Goal: Task Accomplishment & Management: Manage account settings

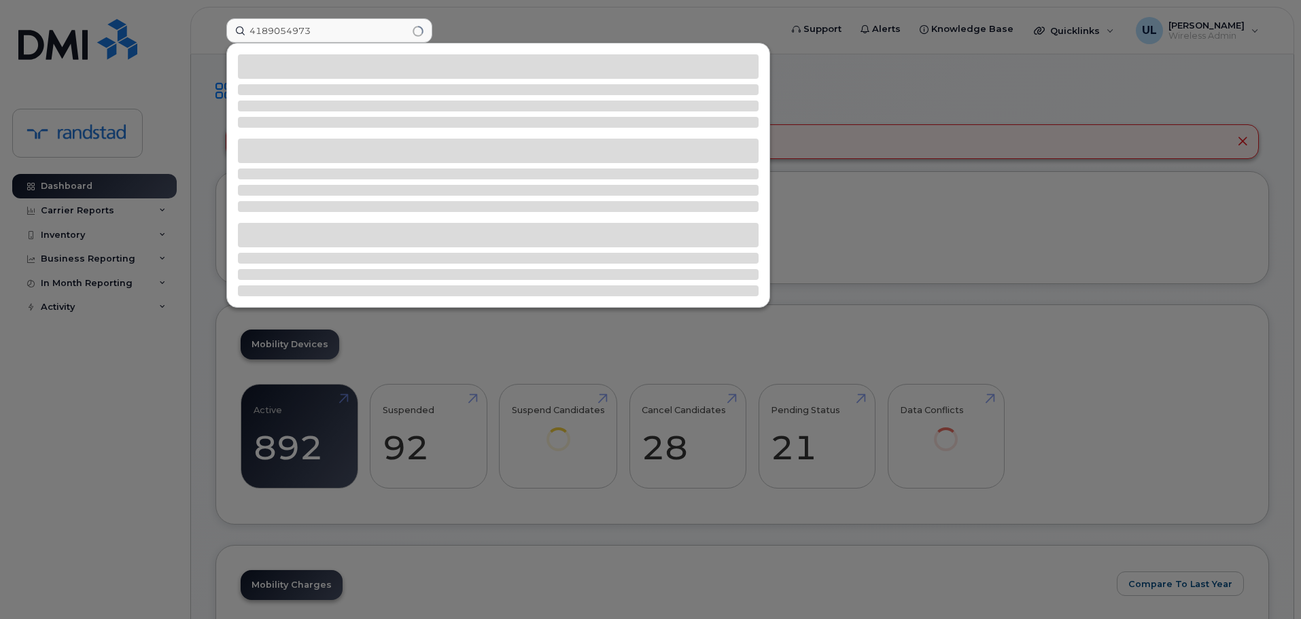
type input "4189054973"
click at [339, 82] on div at bounding box center [498, 176] width 542 height 264
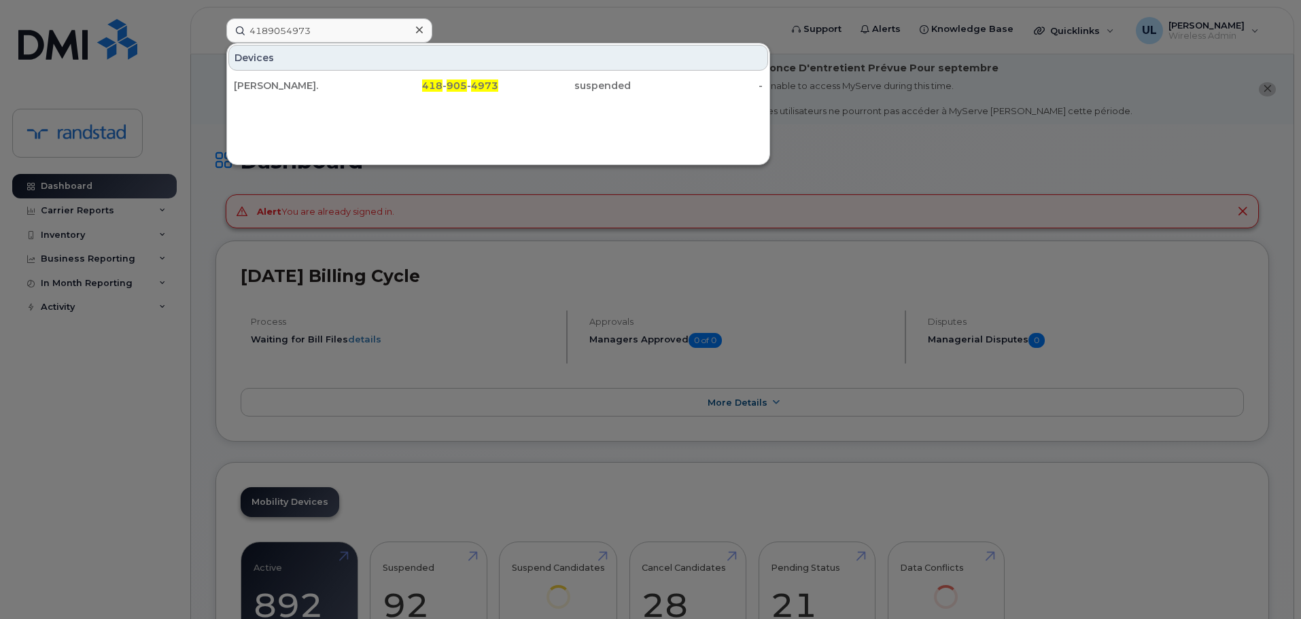
drag, startPoint x: 339, startPoint y: 82, endPoint x: 396, endPoint y: 117, distance: 67.2
click at [339, 82] on div "[PERSON_NAME]." at bounding box center [300, 86] width 133 height 14
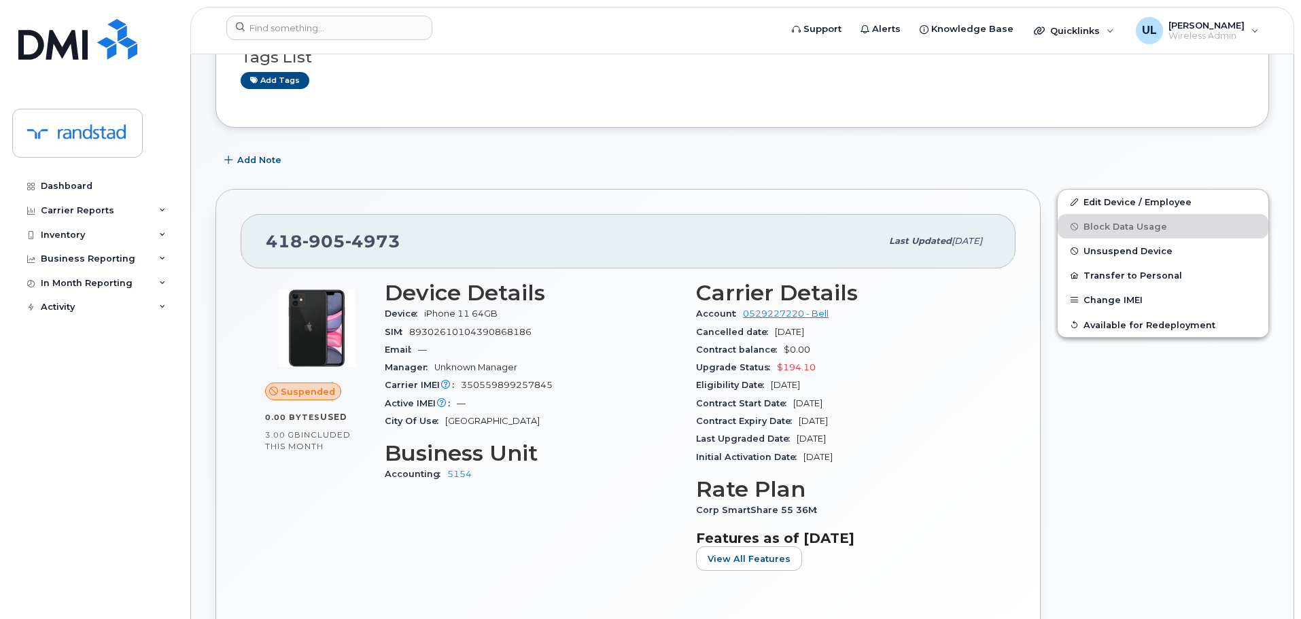
scroll to position [204, 0]
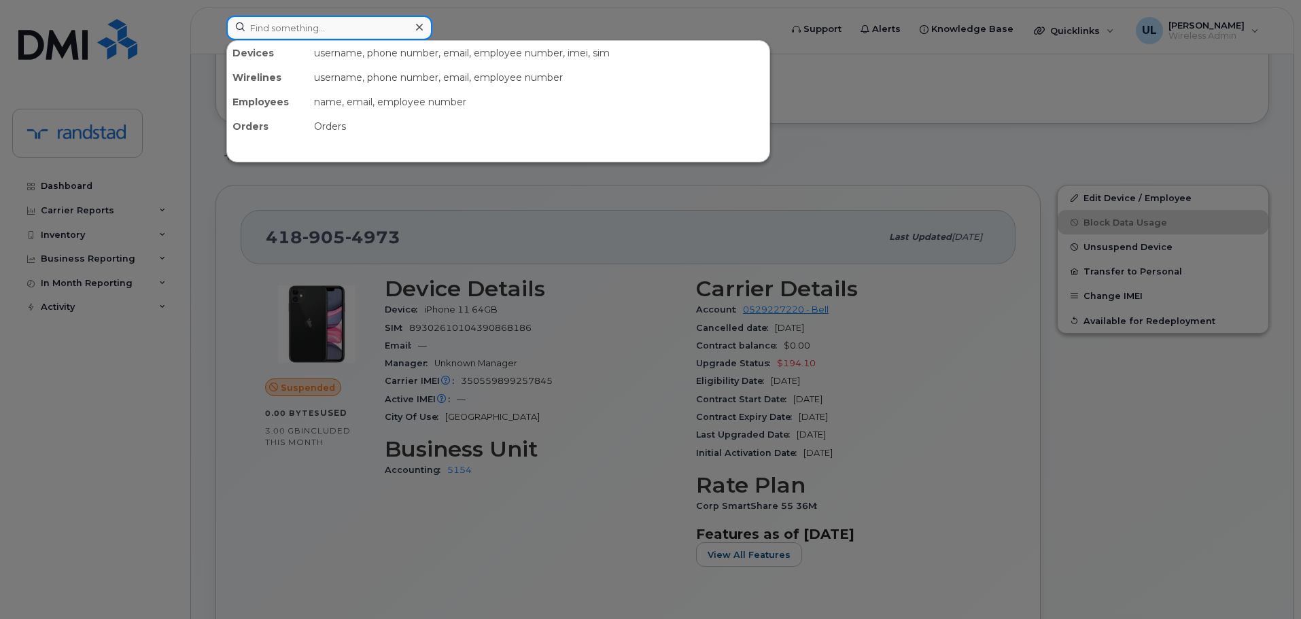
click at [341, 33] on input at bounding box center [329, 28] width 206 height 24
paste input "352563749248945"
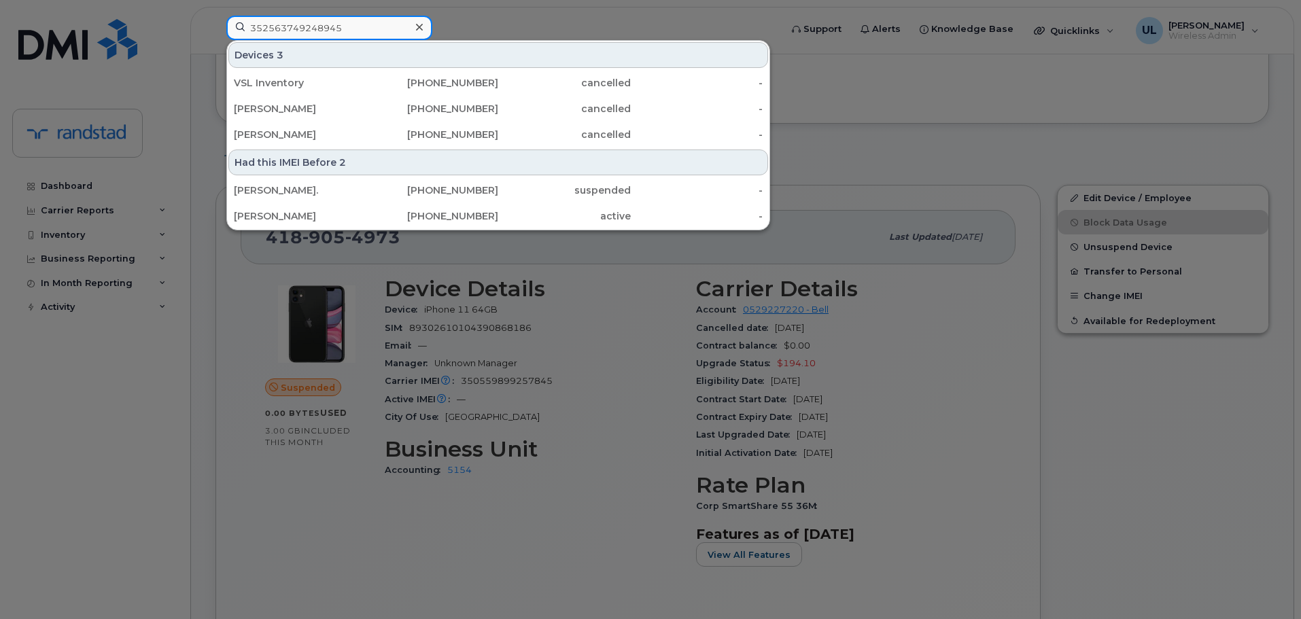
type input "352563749248945"
click at [468, 342] on div at bounding box center [650, 309] width 1301 height 619
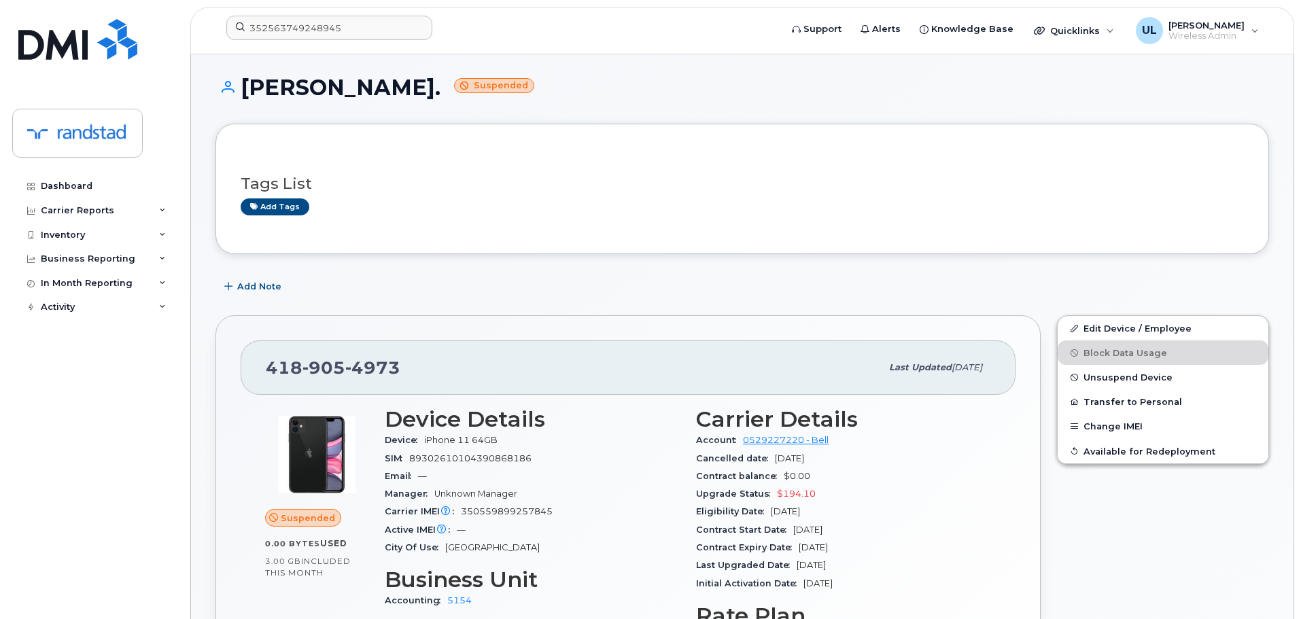
scroll to position [0, 0]
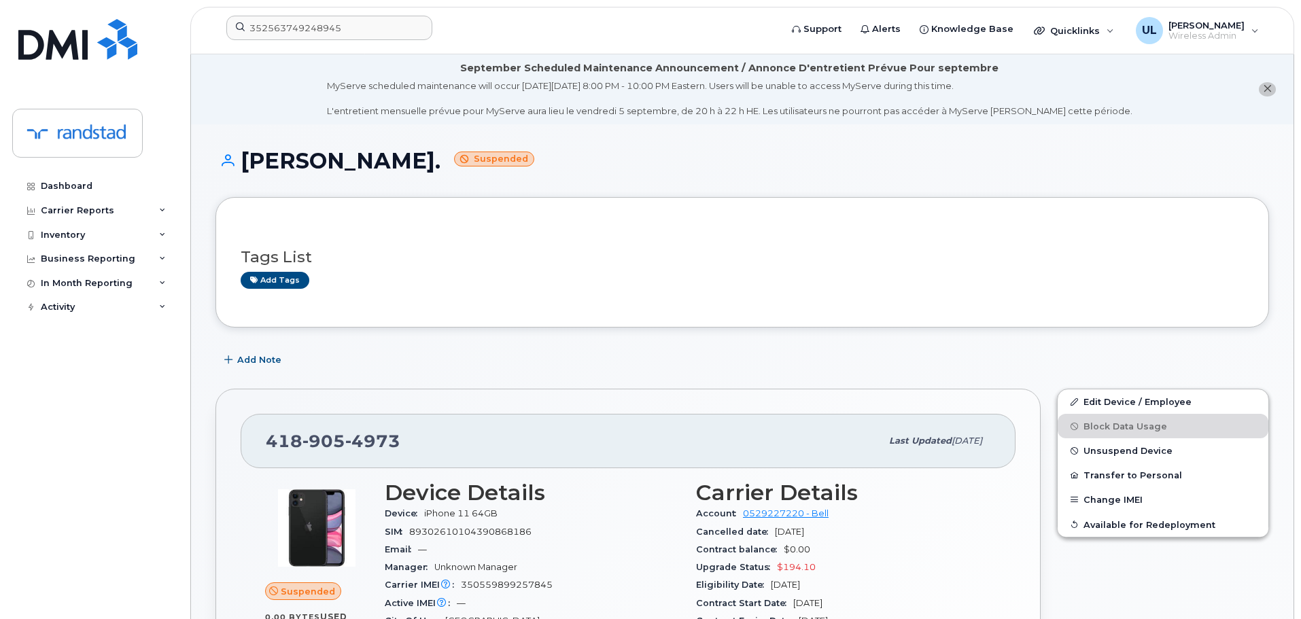
click at [358, 436] on span "4973" at bounding box center [372, 441] width 55 height 20
copy span "418 905 4973"
click at [1076, 449] on icon "button" at bounding box center [1074, 450] width 7 height 7
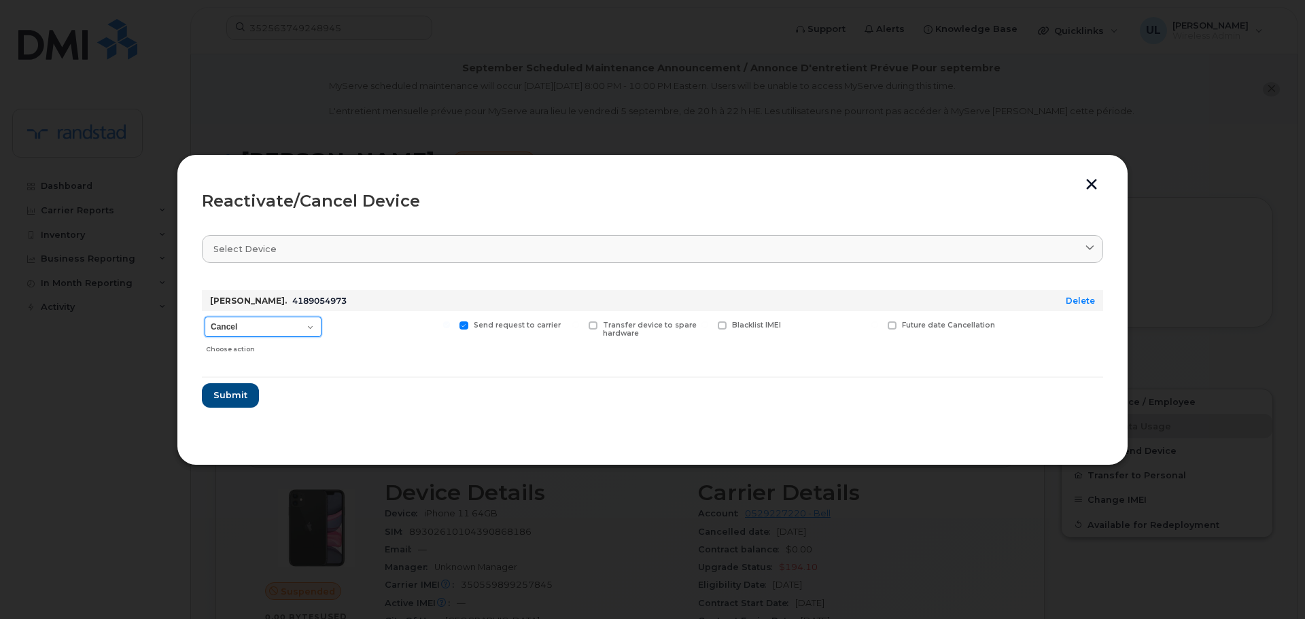
click at [269, 324] on select "Cancel Suspend - Extend Suspension Reactivate" at bounding box center [263, 327] width 117 height 20
select select "[object Object]"
click at [205, 317] on select "Cancel Suspend - Extend Suspension Reactivate" at bounding box center [263, 327] width 117 height 20
click at [246, 398] on button "Submit" at bounding box center [230, 395] width 56 height 24
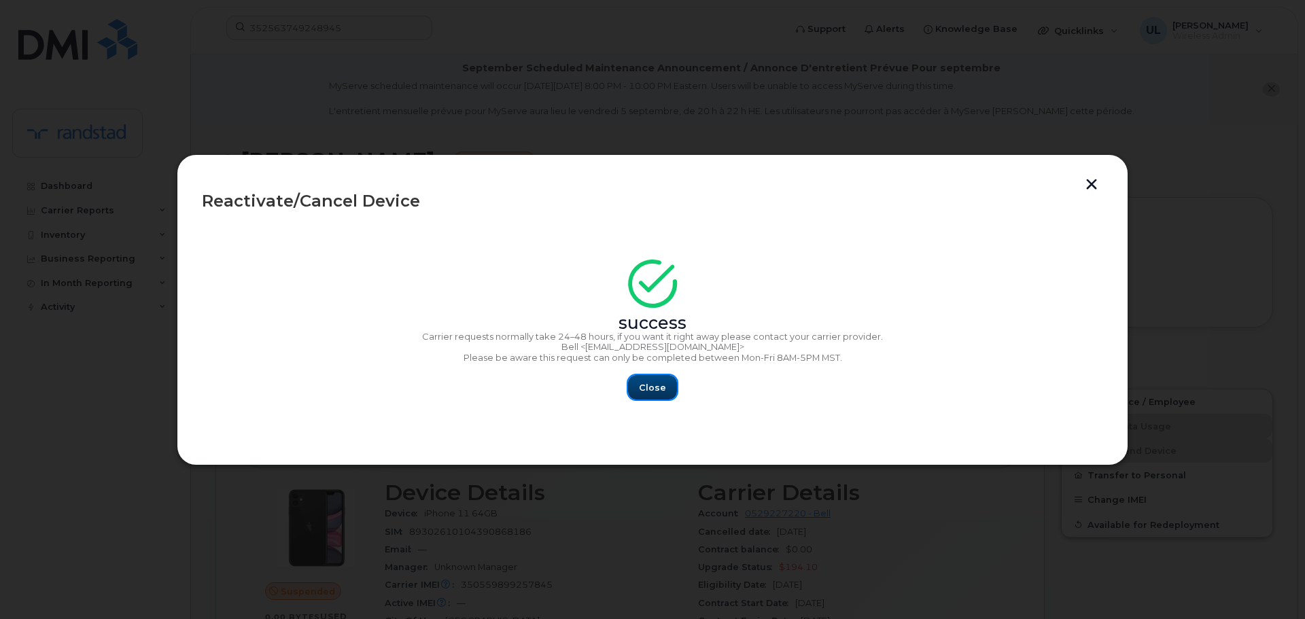
click at [629, 392] on button "Close" at bounding box center [652, 387] width 49 height 24
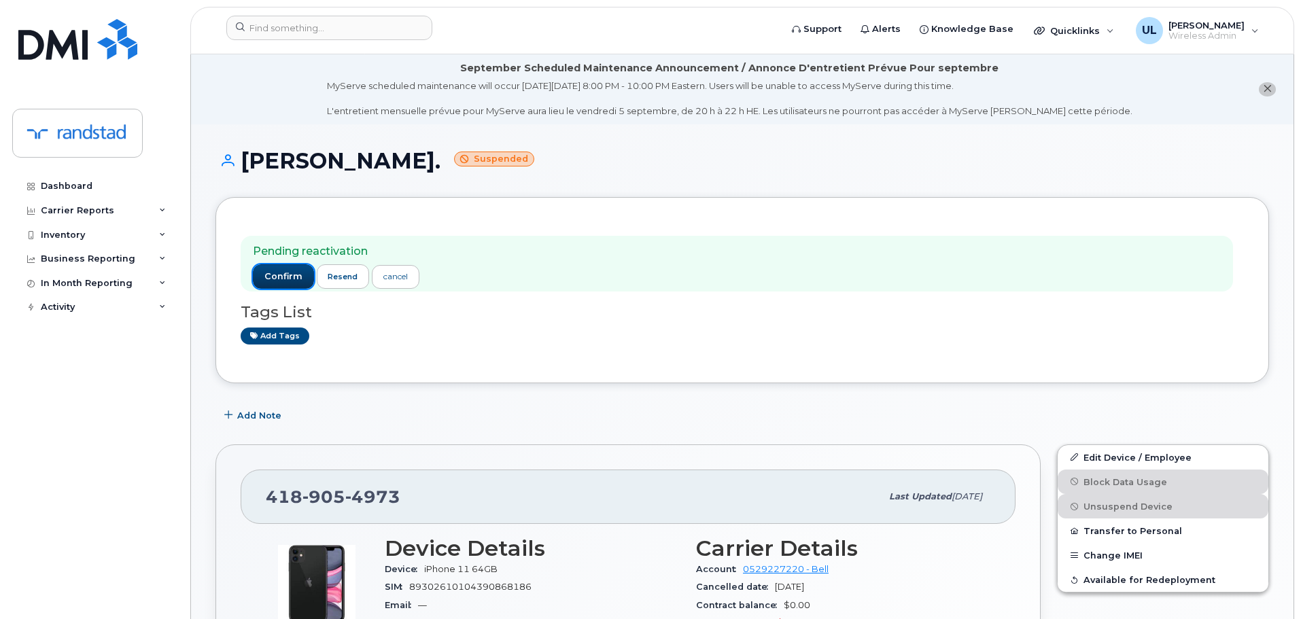
click at [270, 271] on span "confirm" at bounding box center [283, 277] width 38 height 12
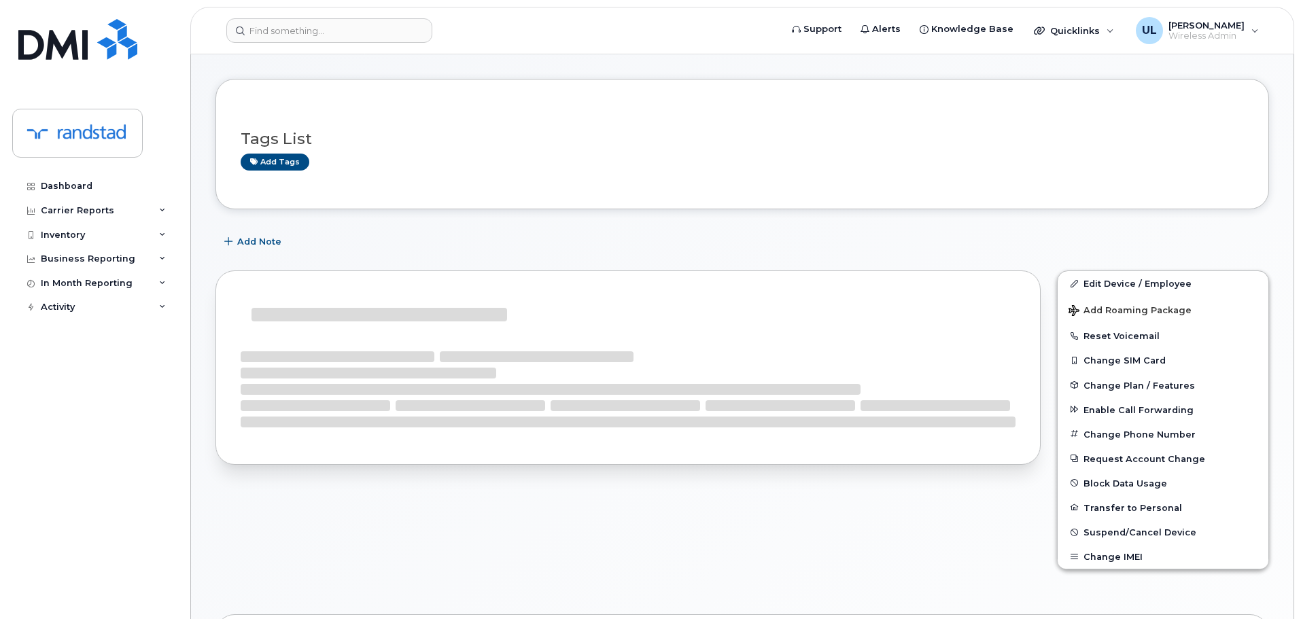
scroll to position [204, 0]
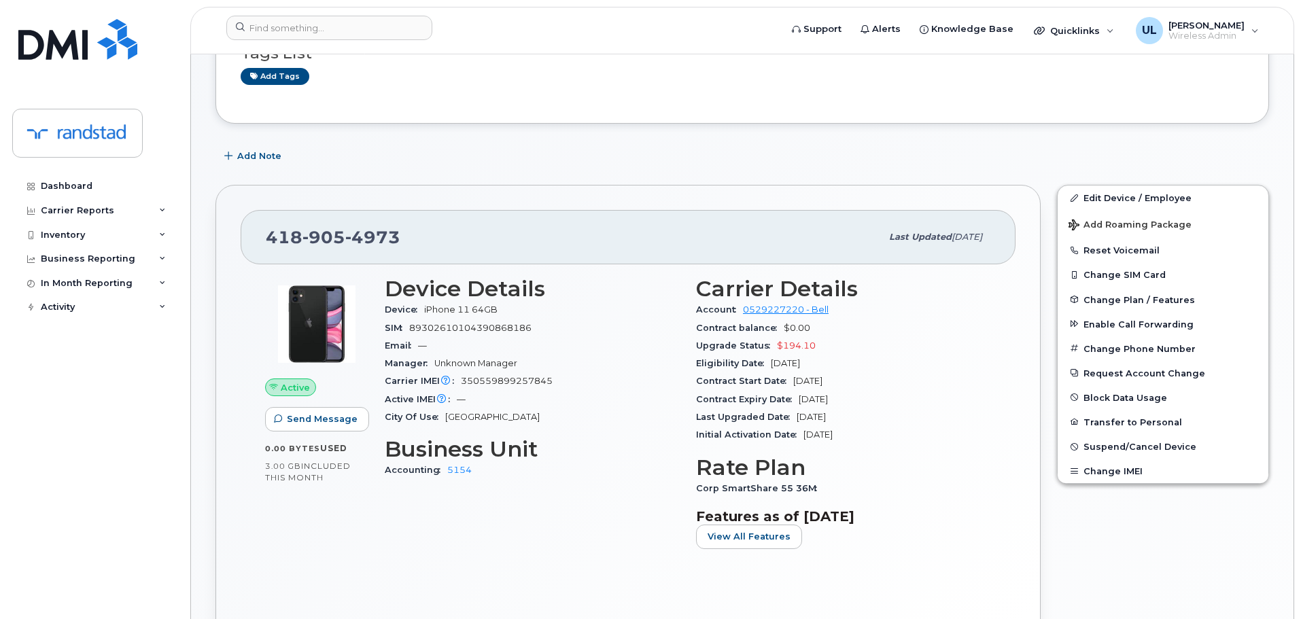
click at [317, 245] on span "905" at bounding box center [323, 237] width 43 height 20
copy span "418 905 4973"
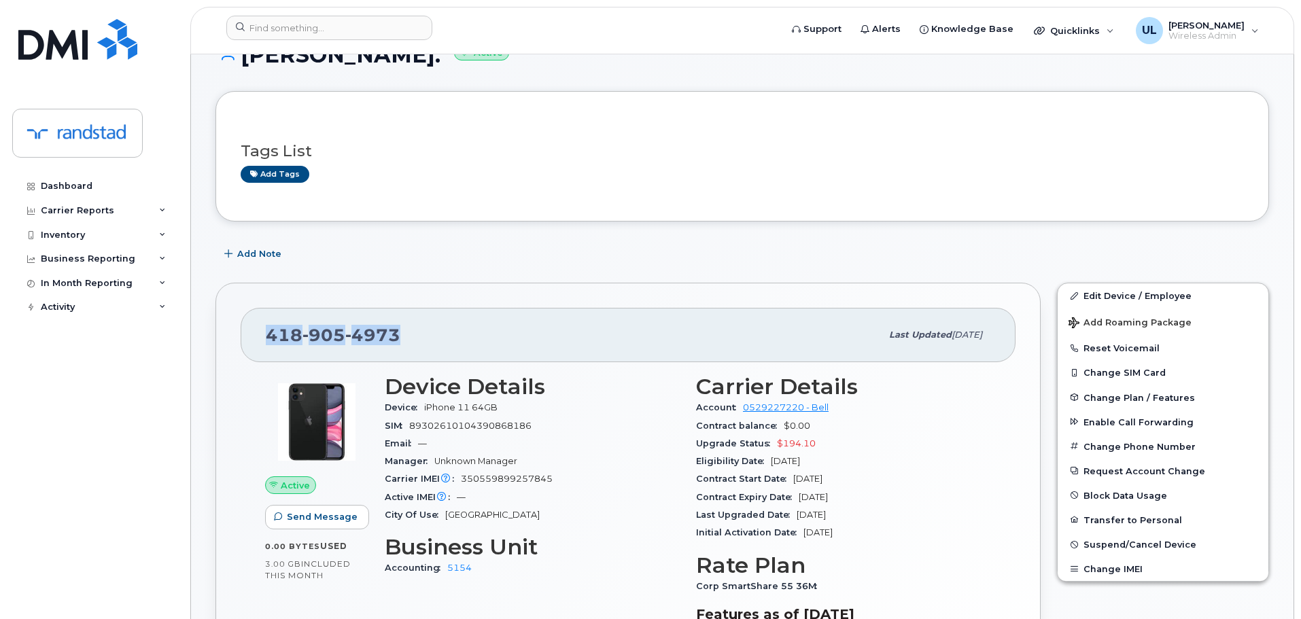
scroll to position [0, 0]
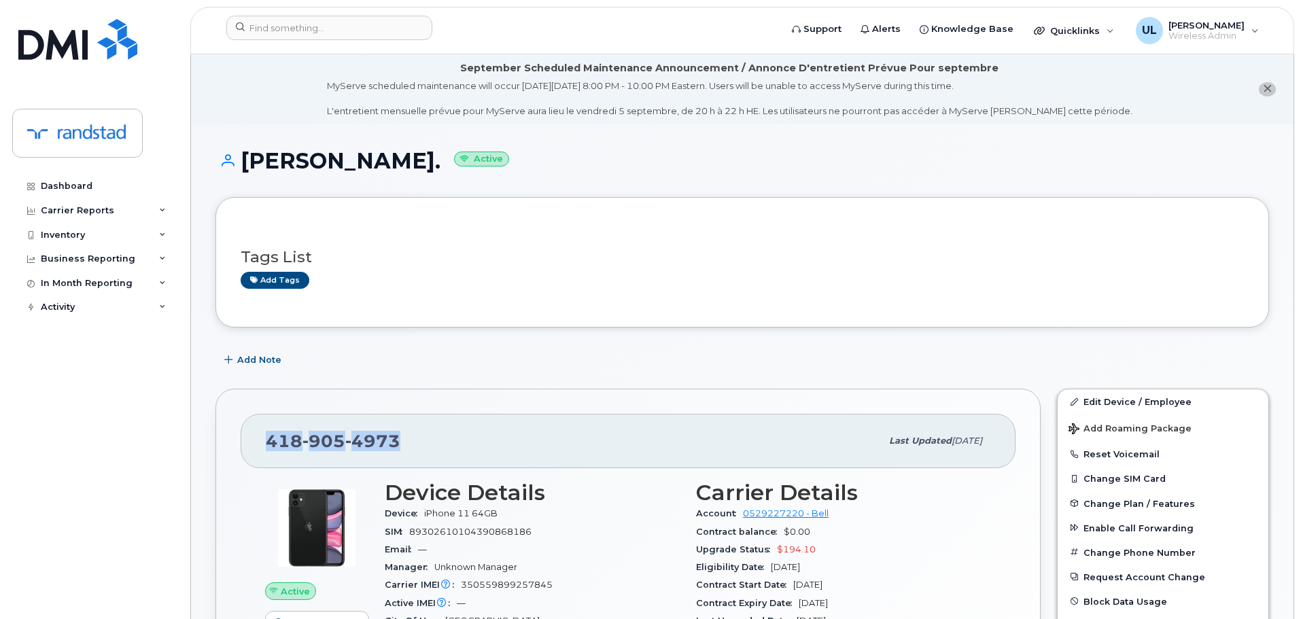
drag, startPoint x: 243, startPoint y: 163, endPoint x: 507, endPoint y: 173, distance: 264.6
click at [507, 173] on h1 "Alexis Villegas Guerrero. Active" at bounding box center [742, 161] width 1054 height 24
copy h1 "Alexis Villegas Guerrero"
